Goal: Task Accomplishment & Management: Use online tool/utility

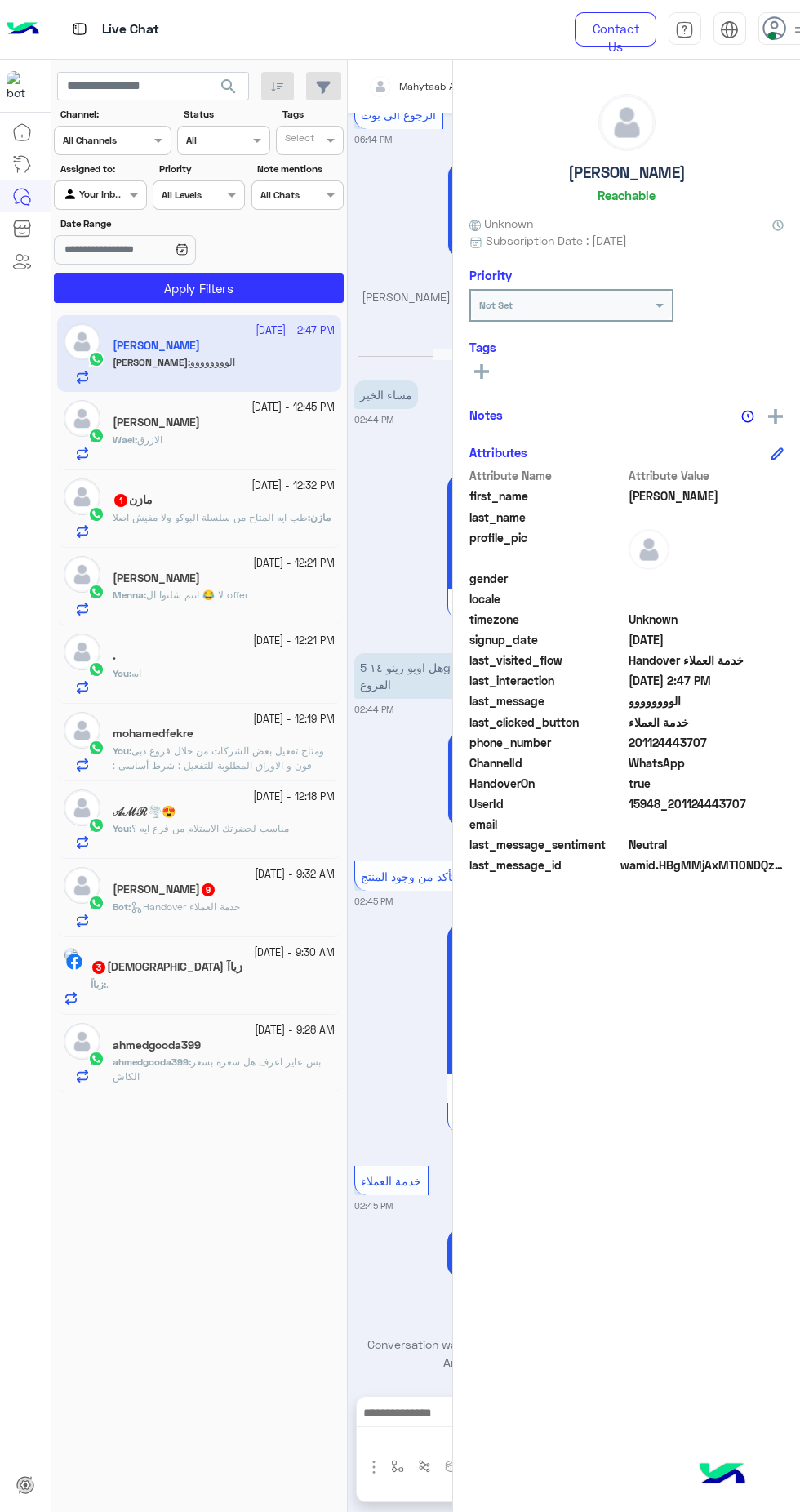
scroll to position [1969, 0]
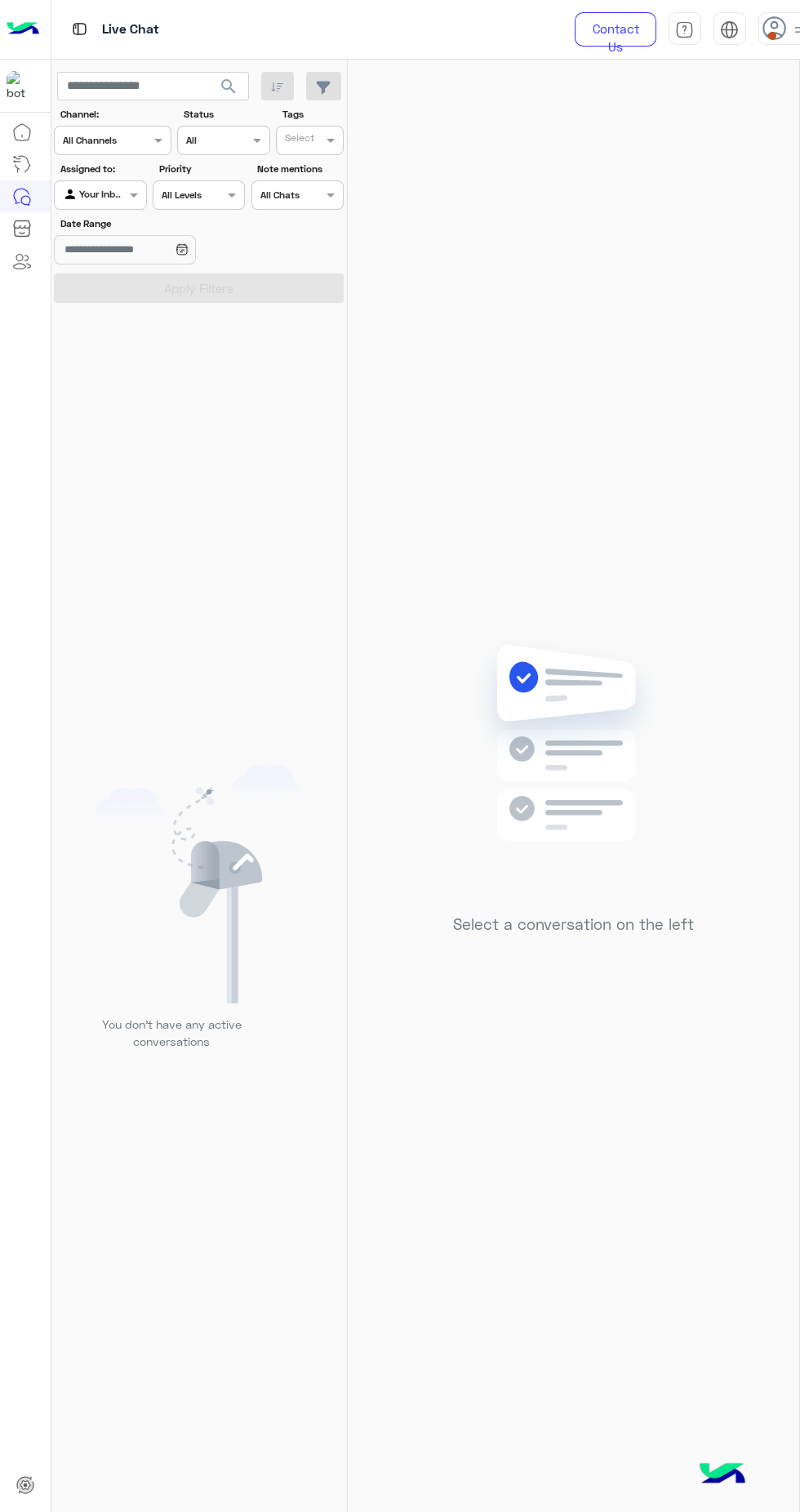
click at [770, 24] on use at bounding box center [774, 28] width 24 height 24
click at [767, 115] on label "Online" at bounding box center [686, 125] width 178 height 30
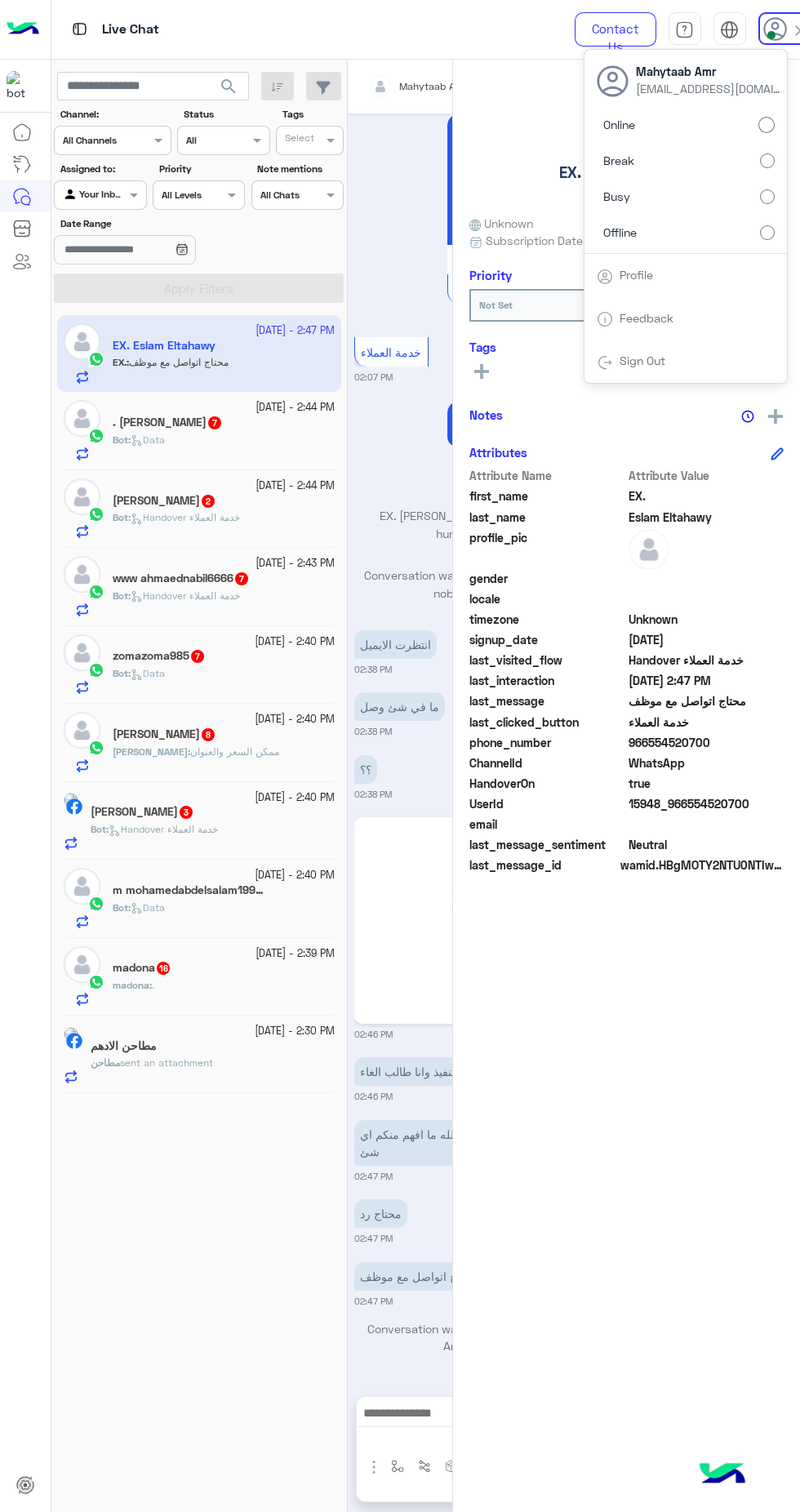
scroll to position [1764, 0]
